Goal: Navigation & Orientation: Find specific page/section

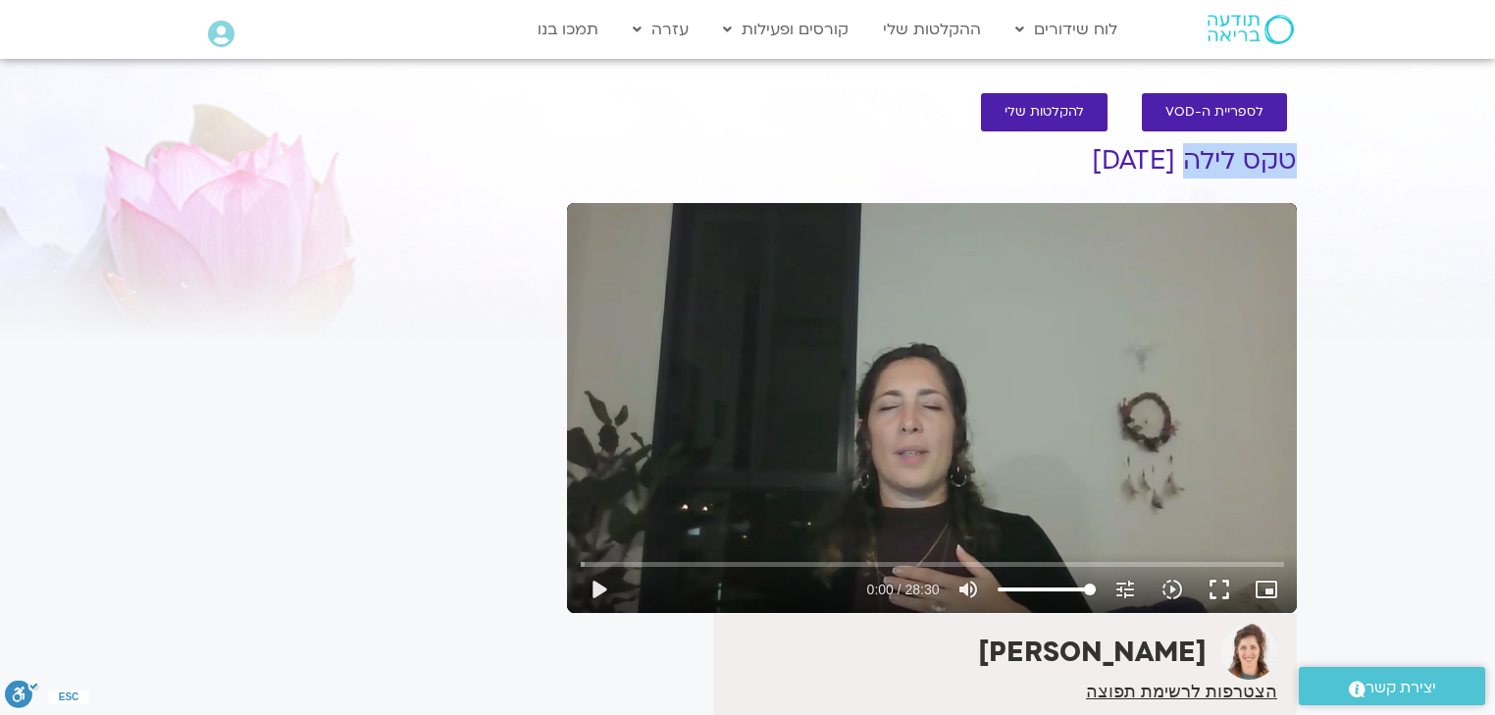
drag, startPoint x: 1293, startPoint y: 157, endPoint x: 1189, endPoint y: 147, distance: 104.4
click at [1189, 147] on h1 "טקס לילה [DATE]" at bounding box center [932, 160] width 730 height 29
click at [919, 31] on link "ההקלטות שלי" at bounding box center [932, 29] width 118 height 37
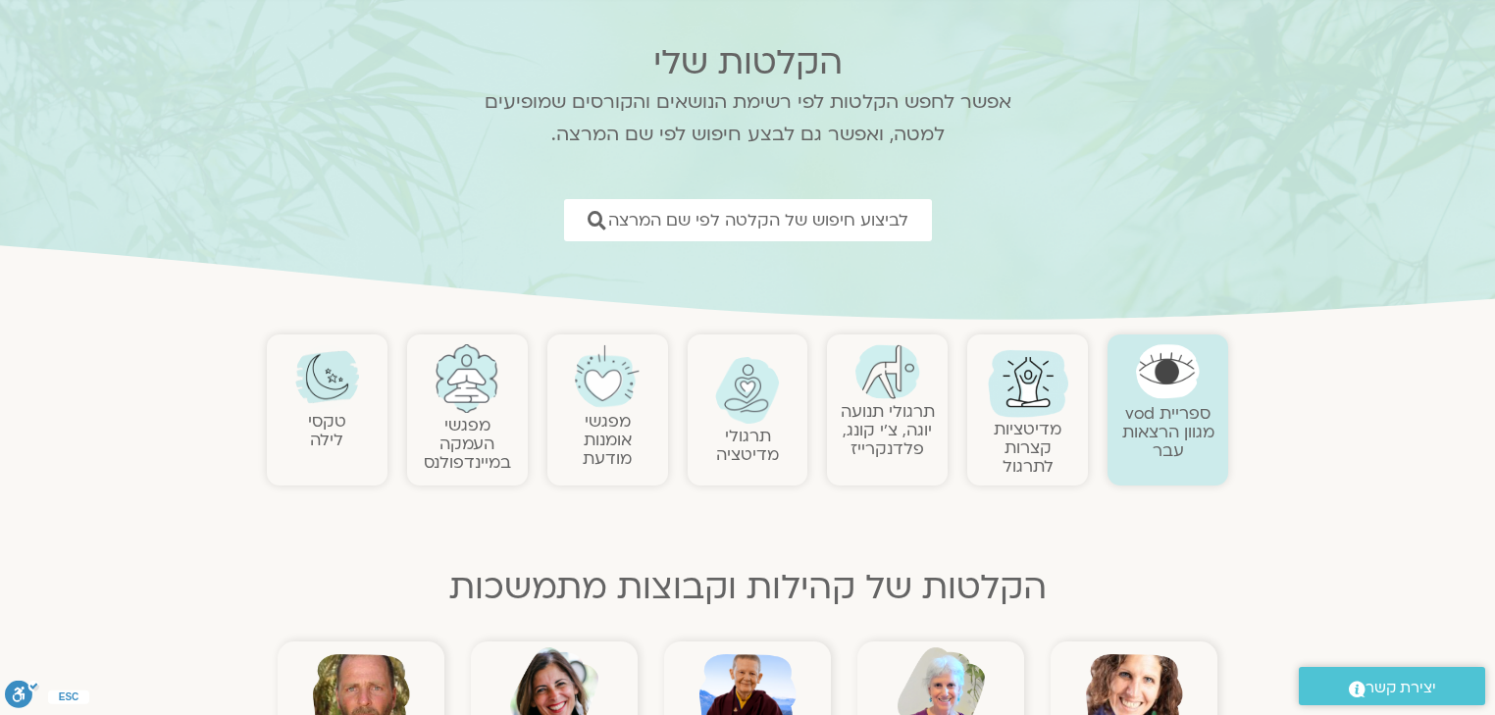
scroll to position [235, 0]
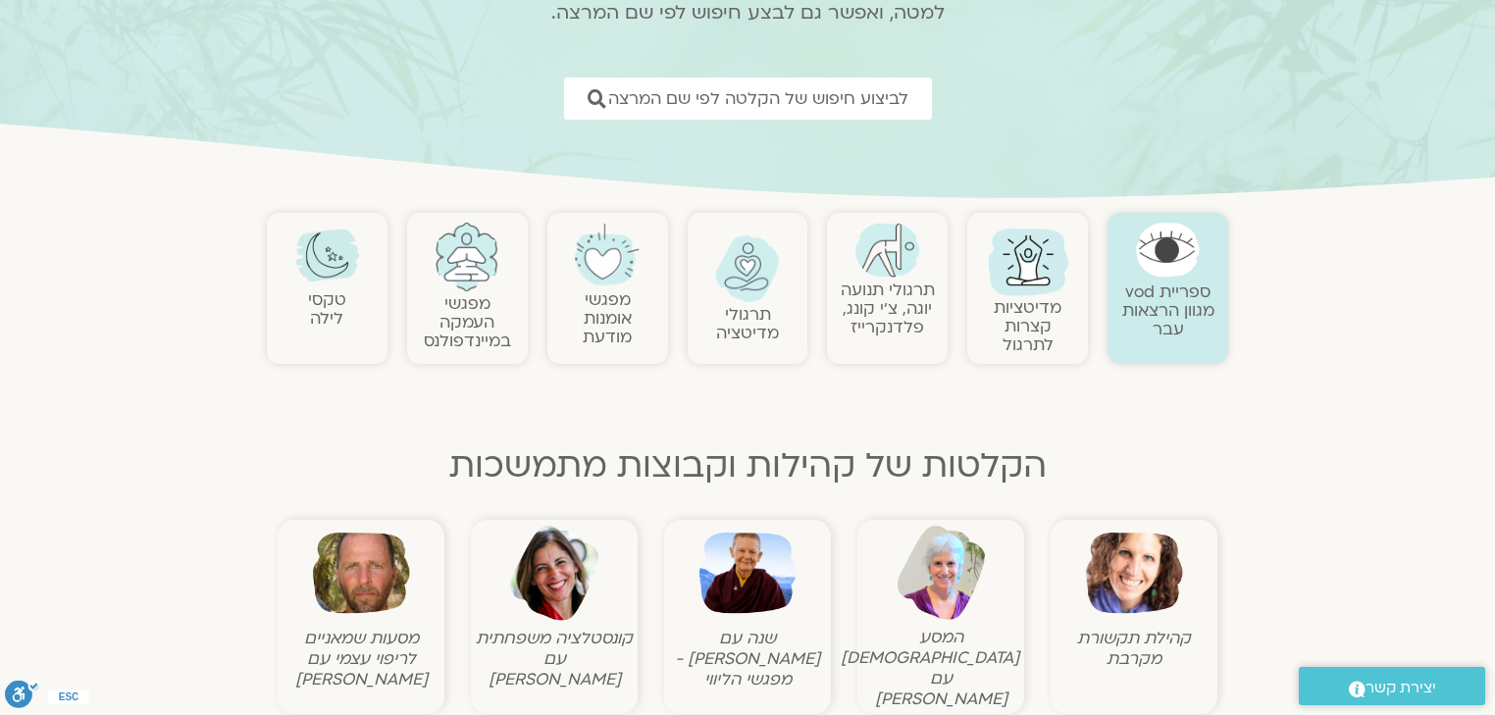
click at [1008, 264] on img at bounding box center [1028, 260] width 94 height 94
click at [600, 306] on link "מפגשי אומנות מודעת" at bounding box center [607, 318] width 49 height 60
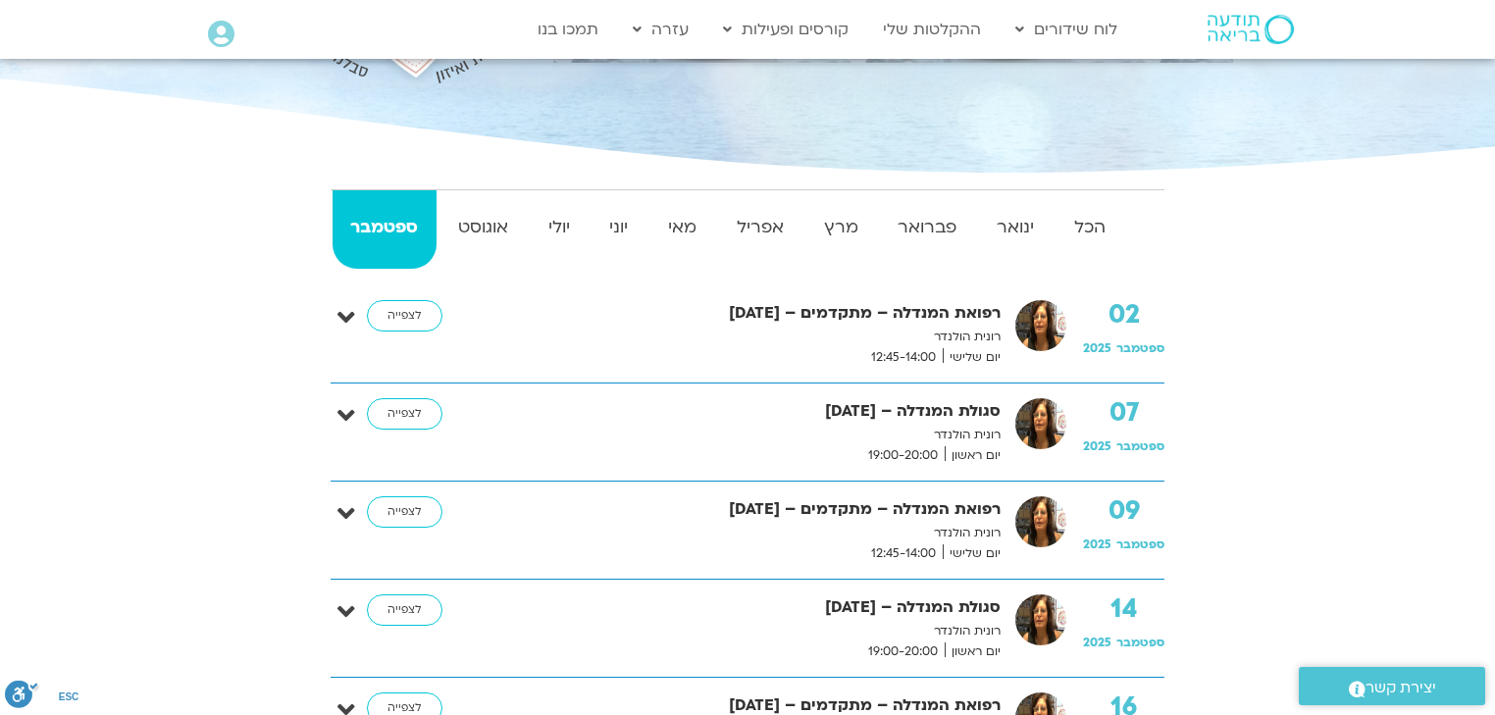
scroll to position [157, 0]
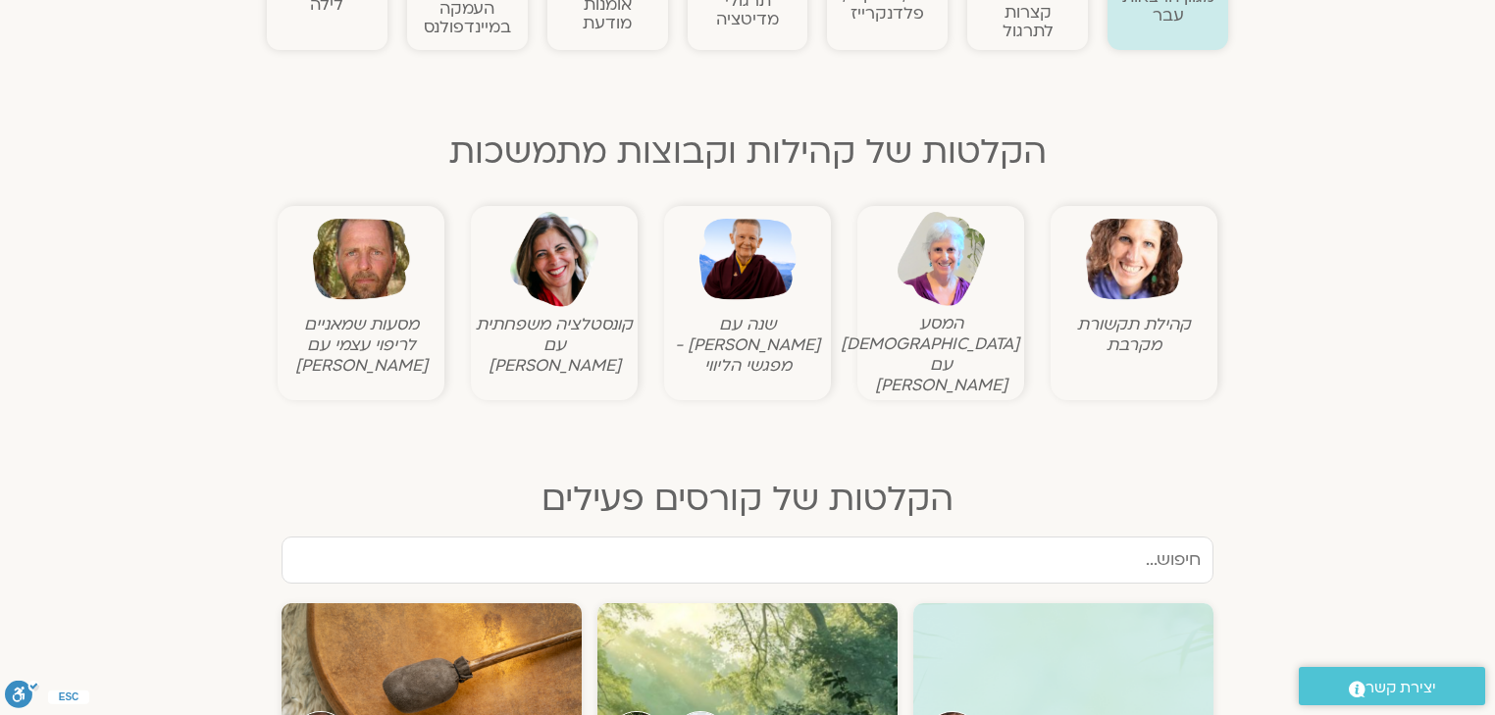
scroll to position [314, 0]
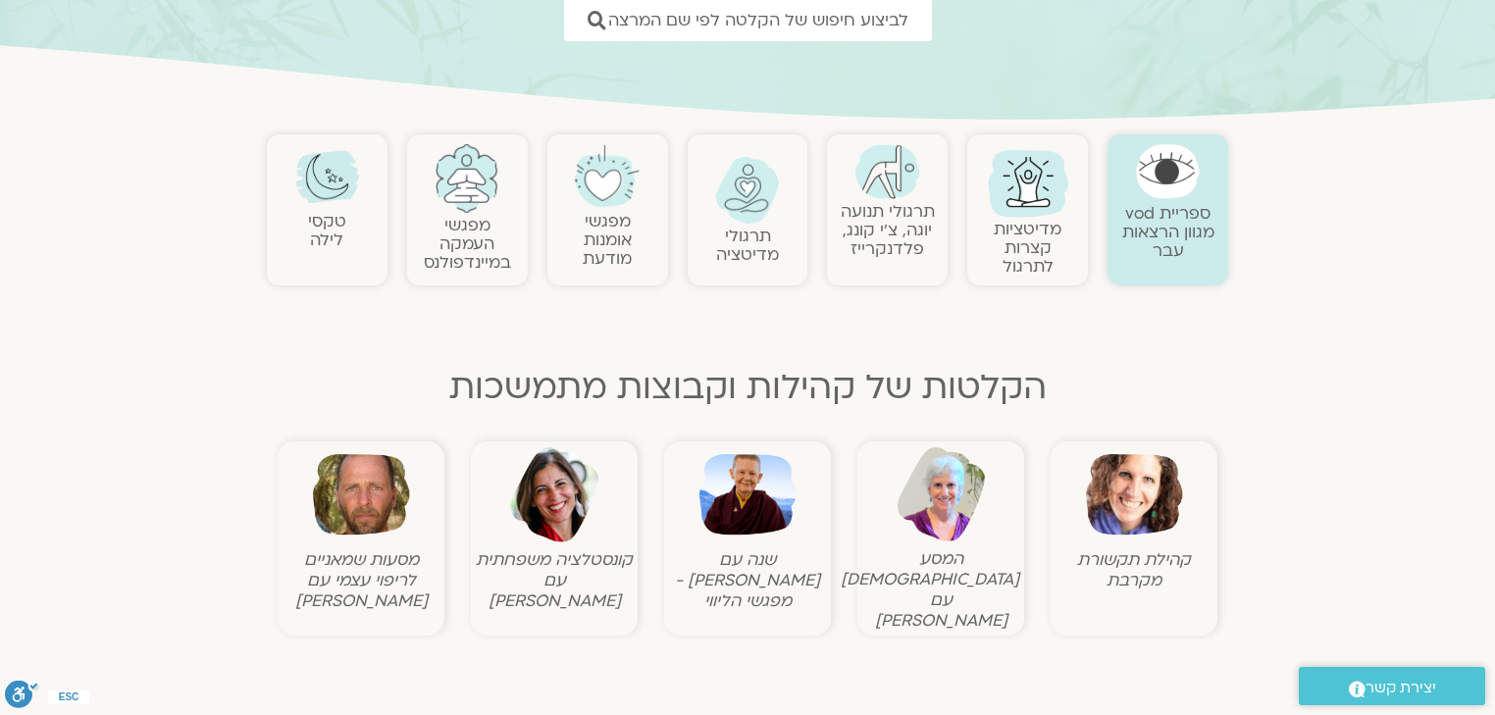
click at [1189, 196] on link at bounding box center [1167, 171] width 101 height 55
click at [326, 206] on img at bounding box center [327, 176] width 65 height 65
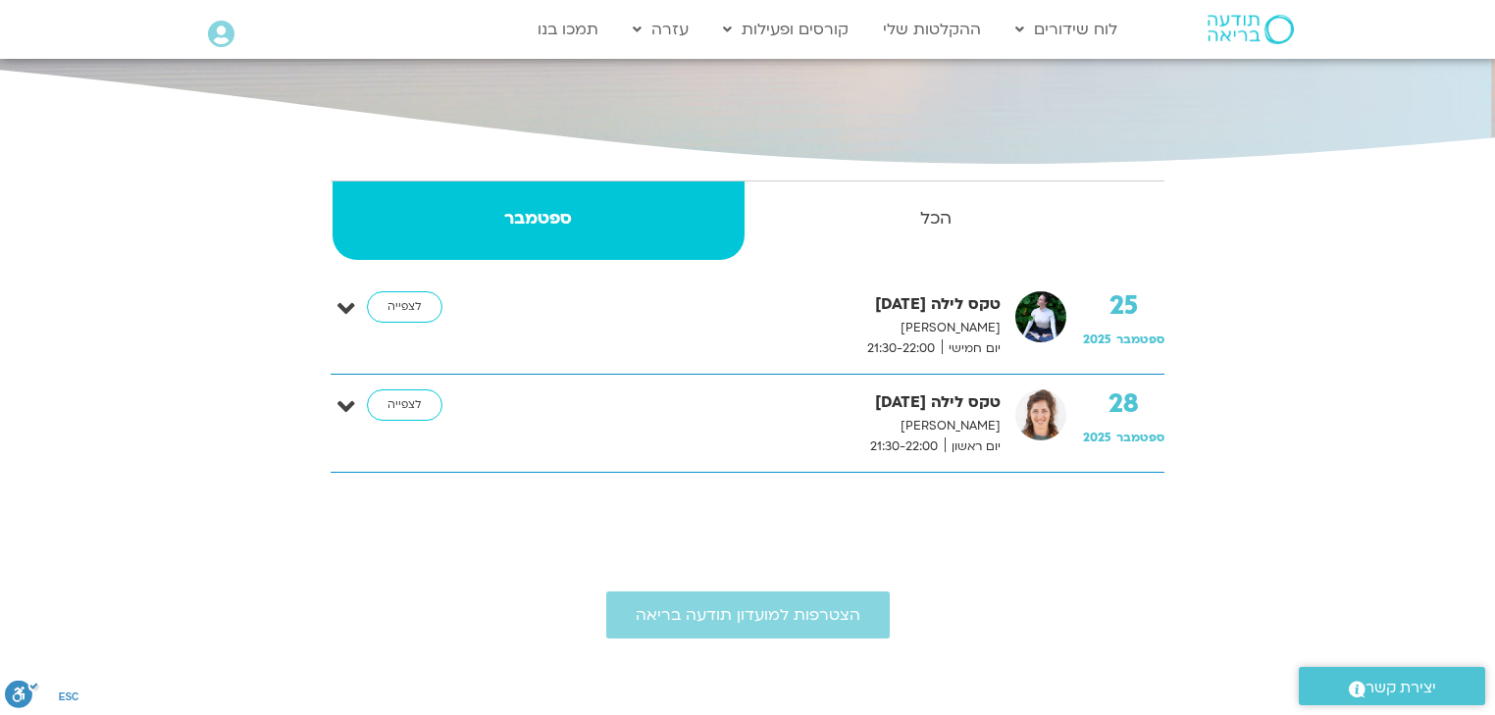
scroll to position [392, 0]
